Goal: Navigation & Orientation: Find specific page/section

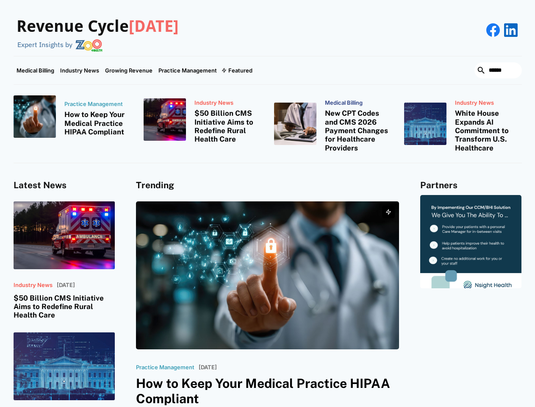
click at [236, 70] on div "Featured" at bounding box center [240, 70] width 24 height 7
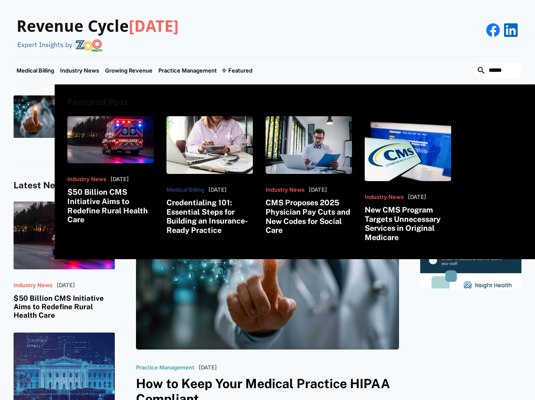
click at [443, 400] on html "Revenue Cycle [DATE] Expert Insights by Medical Billing Industry News Growing R…" at bounding box center [267, 200] width 535 height 400
